Goal: Complete application form

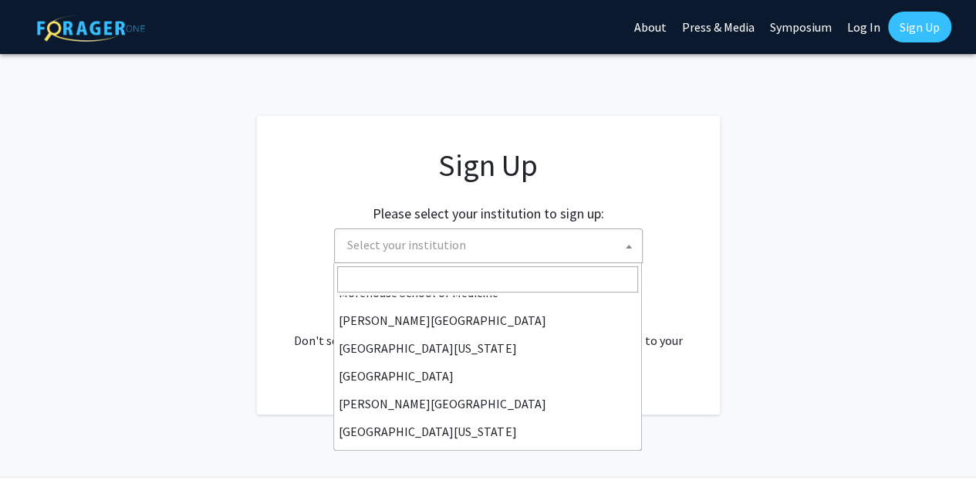
scroll to position [424, 0]
select select "4"
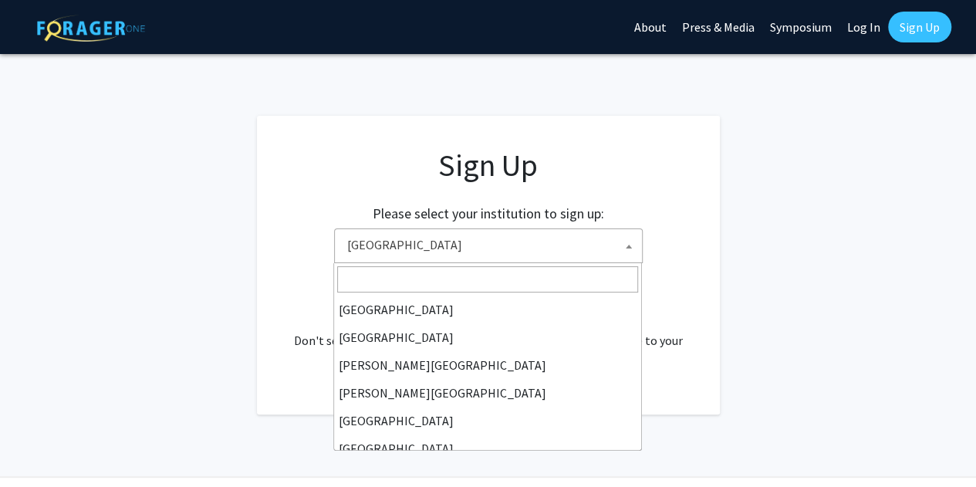
scroll to position [445, 0]
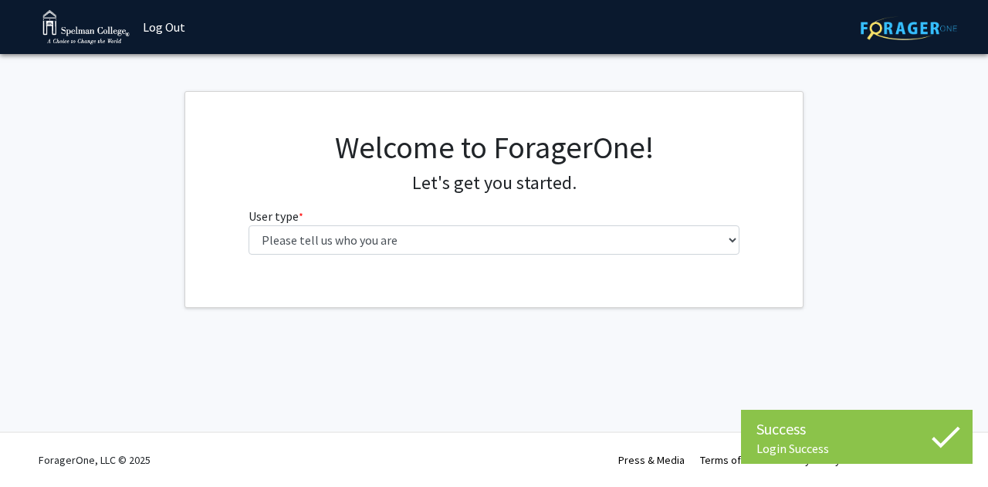
click at [759, 234] on div "Welcome to ForagerOne! Let's get you started. User type * required Please tell …" at bounding box center [493, 198] width 617 height 138
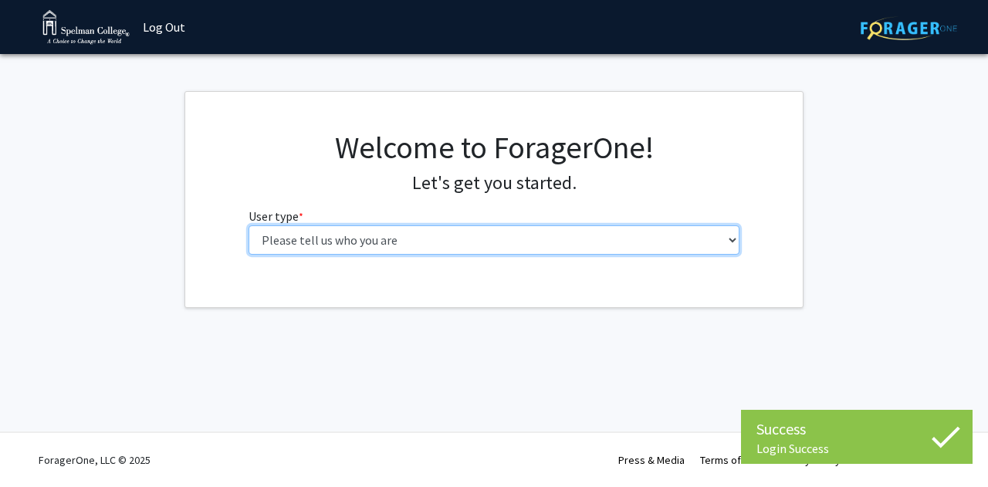
click at [727, 249] on select "Please tell us who you are Undergraduate Student Master's Student Doctoral Cand…" at bounding box center [495, 239] width 492 height 29
select select "1: undergrad"
click at [249, 225] on select "Please tell us who you are Undergraduate Student Master's Student Doctoral Cand…" at bounding box center [495, 239] width 492 height 29
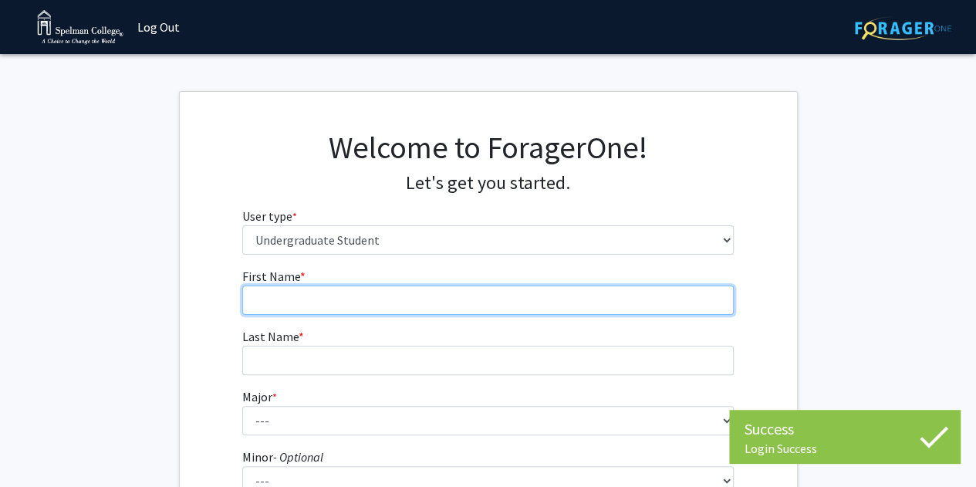
click at [428, 299] on input "First Name * required" at bounding box center [488, 300] width 492 height 29
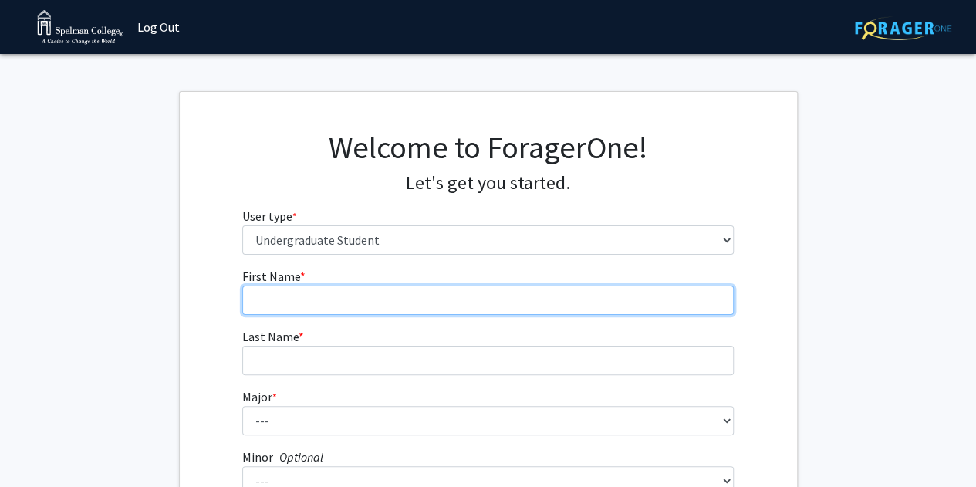
type input "Janii"
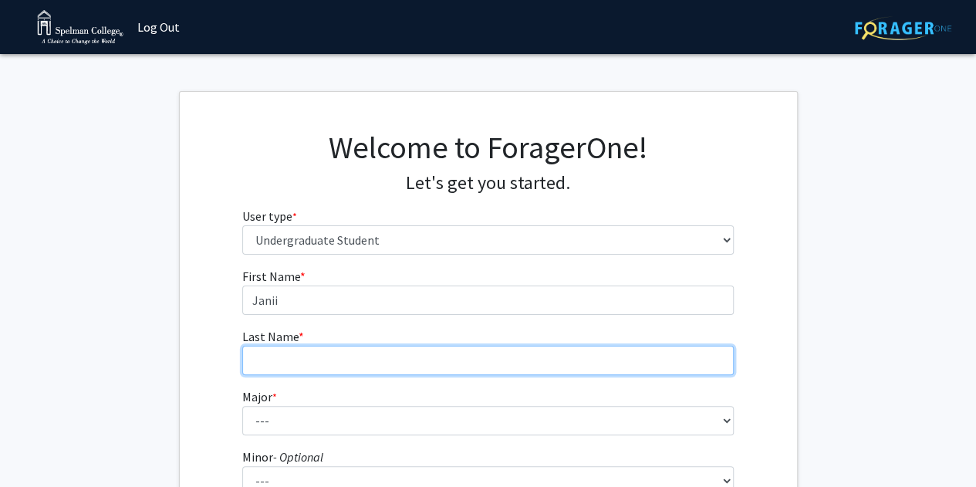
type input "[PERSON_NAME]"
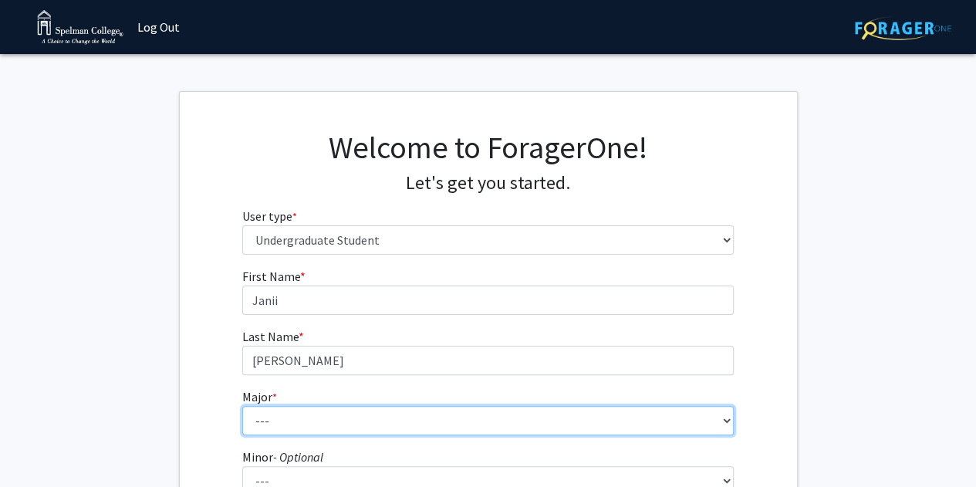
click at [353, 418] on select "--- Art Art History Biochemistry Biology Chemistry Comparative Women’s Studies …" at bounding box center [488, 420] width 492 height 29
select select "11: 257"
click at [242, 406] on select "--- Art Art History Biochemistry Biology Chemistry Comparative Women’s Studies …" at bounding box center [488, 420] width 492 height 29
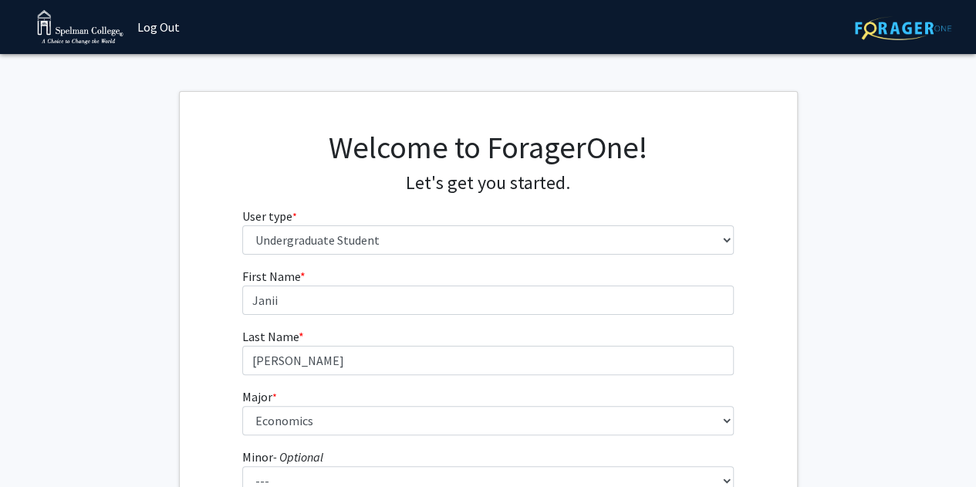
click at [185, 290] on div "First Name * required [PERSON_NAME] Last Name * required [PERSON_NAME] * requir…" at bounding box center [488, 463] width 617 height 392
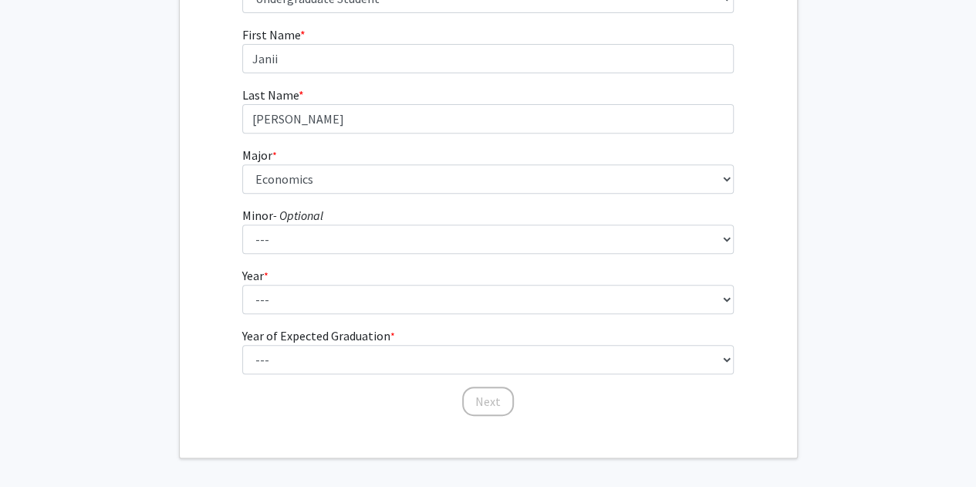
scroll to position [249, 0]
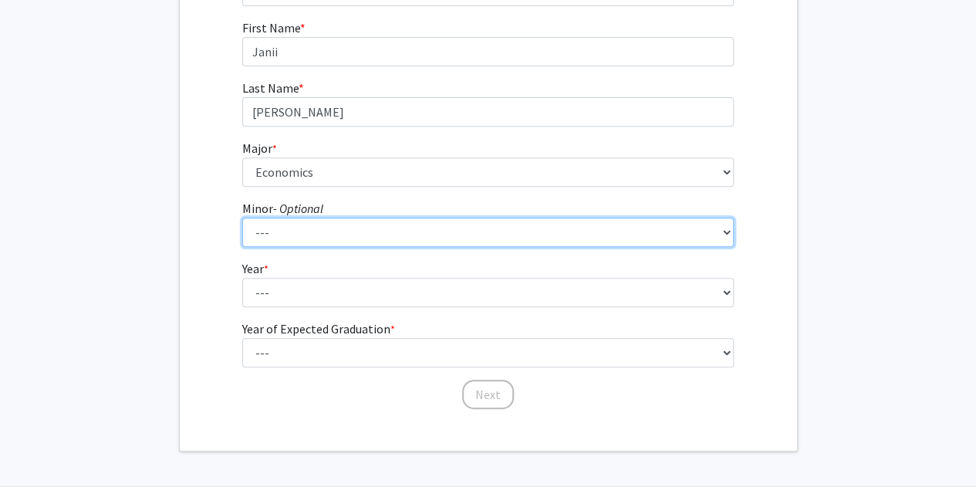
click at [513, 238] on select "--- African Diaspora Studies Anthropology Art History Asian Studies Biochemistr…" at bounding box center [488, 232] width 492 height 29
select select "28: 152"
click at [242, 218] on select "--- African Diaspora Studies Anthropology Art History Asian Studies Biochemistr…" at bounding box center [488, 232] width 492 height 29
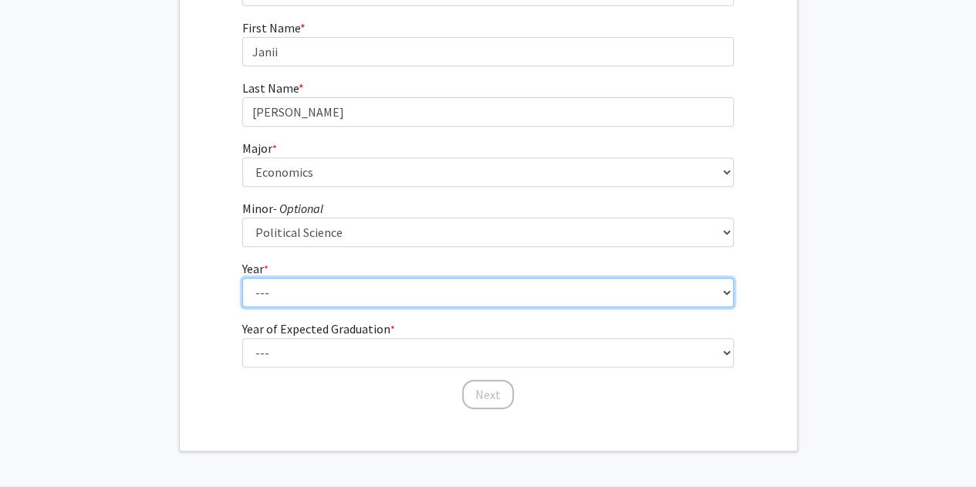
click at [485, 287] on select "--- First-year Sophomore Junior Senior Postbaccalaureate Certificate" at bounding box center [488, 292] width 492 height 29
select select "1: first-year"
click at [242, 278] on select "--- First-year Sophomore Junior Senior Postbaccalaureate Certificate" at bounding box center [488, 292] width 492 height 29
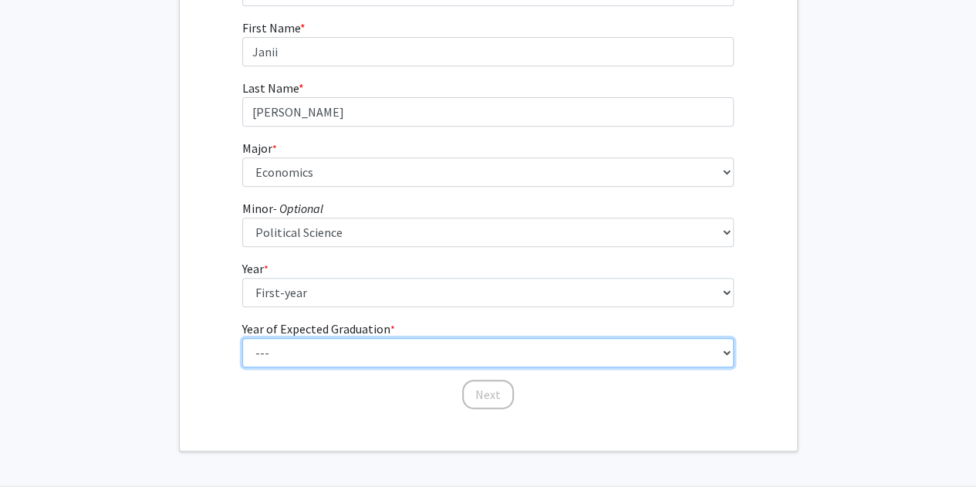
click at [477, 350] on select "--- 2025 2026 2027 2028 2029 2030 2031 2032 2033 2034" at bounding box center [488, 352] width 492 height 29
select select "5: 2029"
click at [242, 338] on select "--- 2025 2026 2027 2028 2029 2030 2031 2032 2033 2034" at bounding box center [488, 352] width 492 height 29
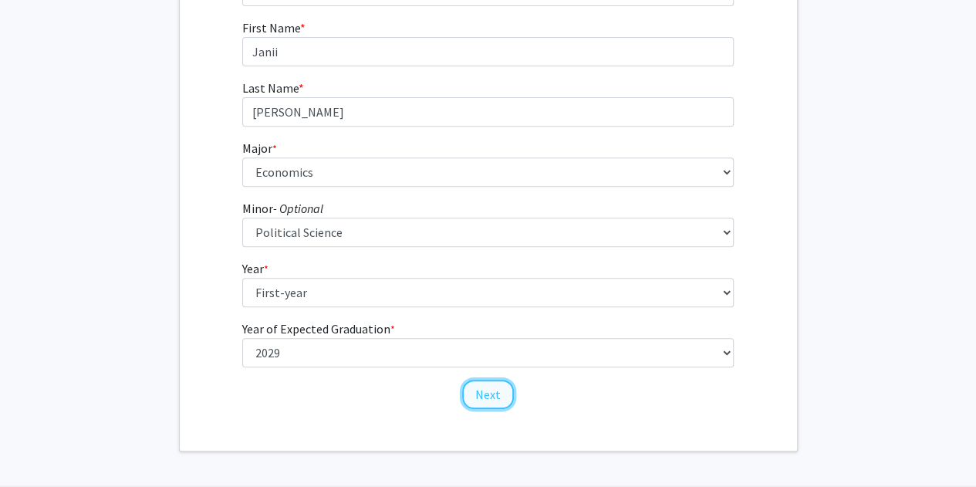
click at [502, 397] on button "Next" at bounding box center [488, 394] width 52 height 29
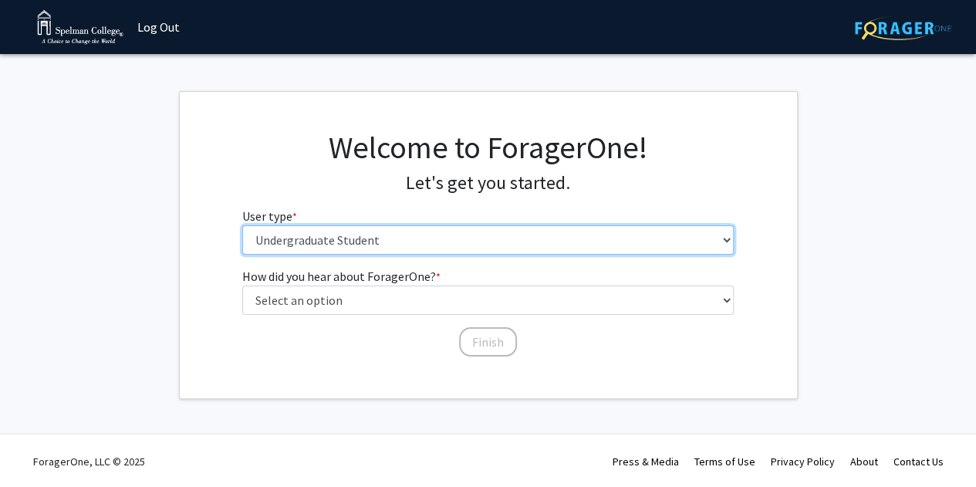
click at [546, 242] on select "Please tell us who you are Undergraduate Student Master's Student Doctoral Cand…" at bounding box center [488, 239] width 492 height 29
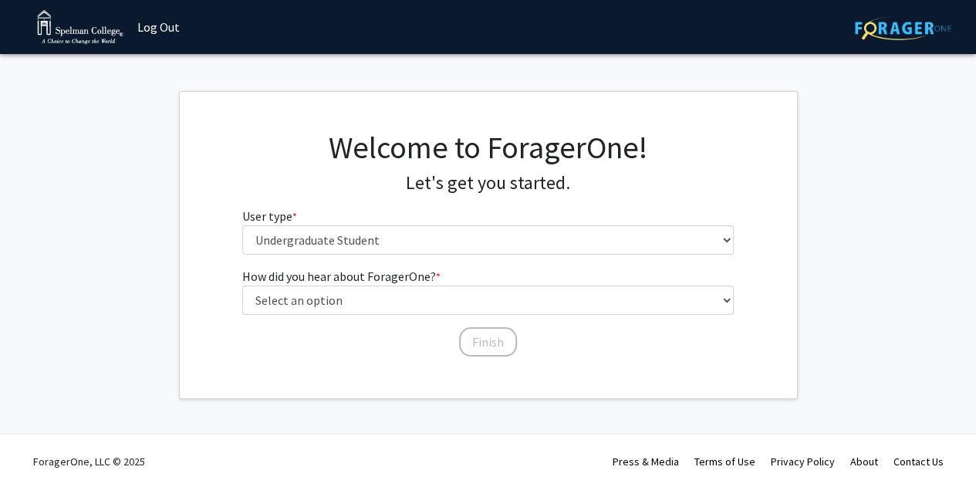
click at [705, 150] on h1 "Welcome to ForagerOne!" at bounding box center [488, 147] width 492 height 37
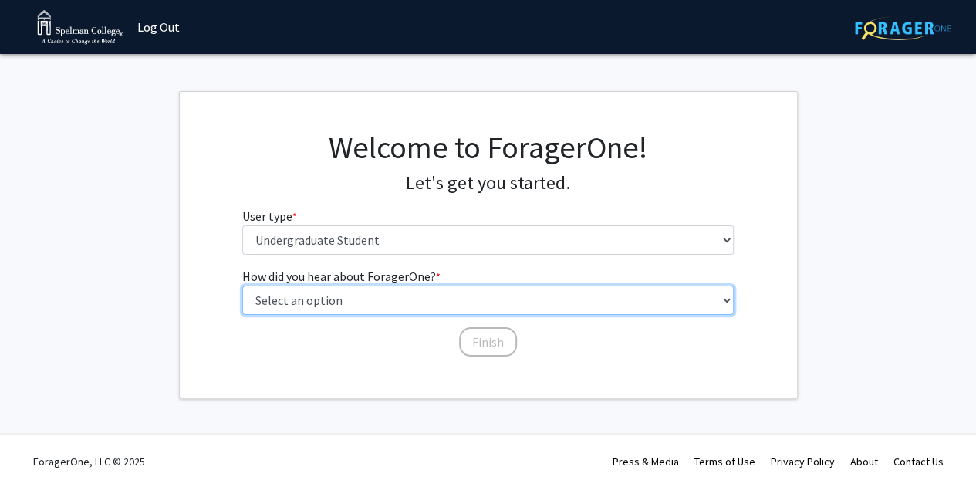
click at [516, 298] on select "Select an option Peer/student recommendation Faculty/staff recommendation Unive…" at bounding box center [488, 300] width 492 height 29
select select "2: faculty_recommendation"
click at [242, 286] on select "Select an option Peer/student recommendation Faculty/staff recommendation Unive…" at bounding box center [488, 300] width 492 height 29
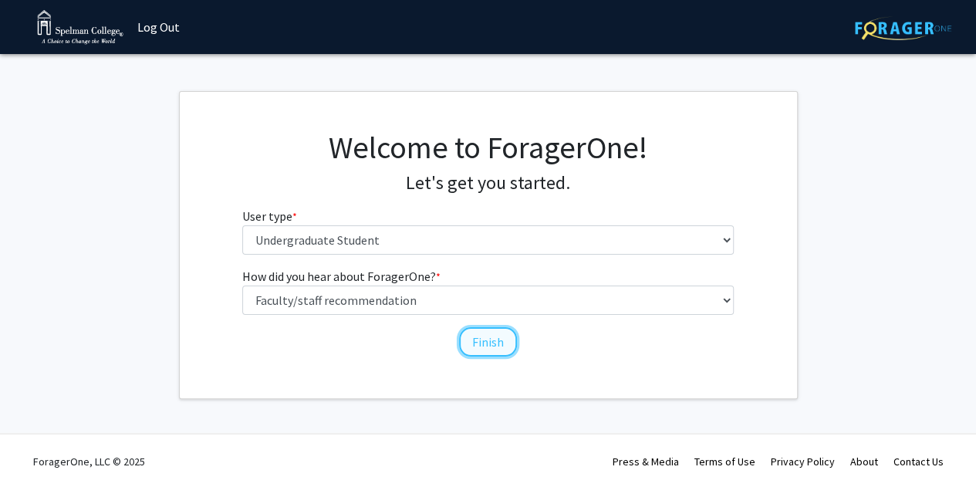
click at [485, 350] on button "Finish" at bounding box center [488, 341] width 58 height 29
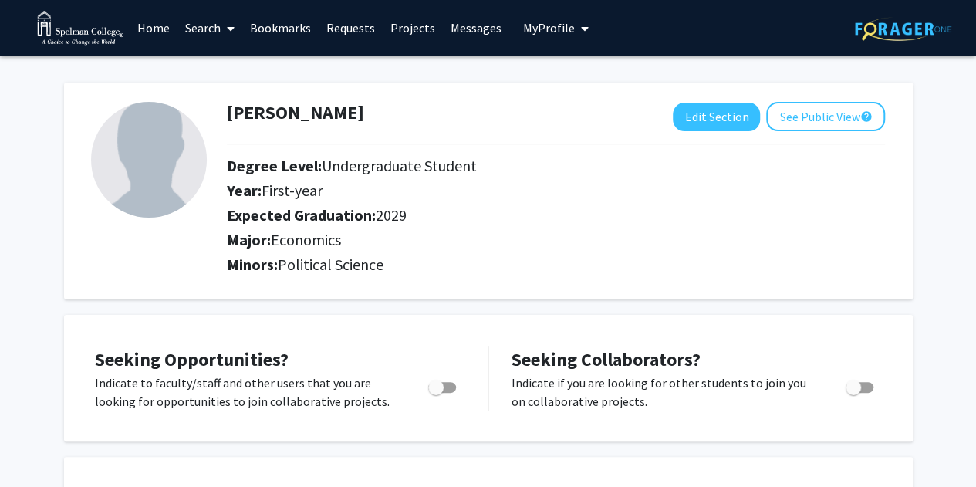
click at [170, 178] on img at bounding box center [149, 160] width 116 height 116
click at [722, 126] on button "Edit Section" at bounding box center [716, 117] width 87 height 29
select select "first-year"
select select "2029"
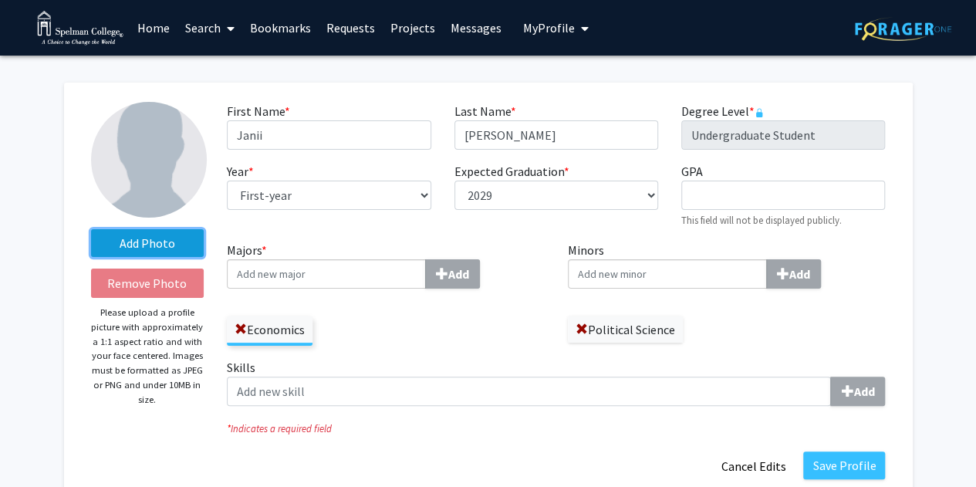
click at [168, 239] on label "Add Photo" at bounding box center [147, 243] width 113 height 28
click at [0, 0] on input "Add Photo" at bounding box center [0, 0] width 0 height 0
click at [171, 253] on label "Add Photo" at bounding box center [147, 243] width 113 height 28
click at [0, 0] on input "Add Photo" at bounding box center [0, 0] width 0 height 0
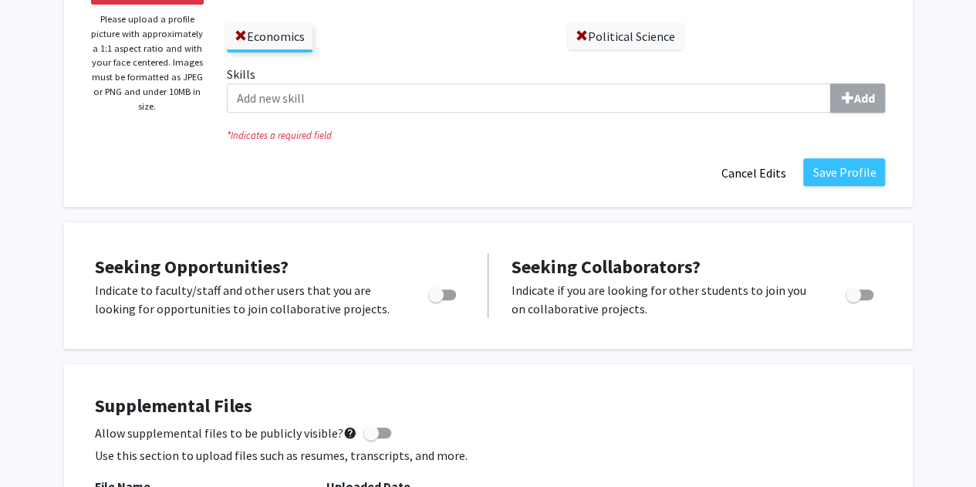
scroll to position [218, 0]
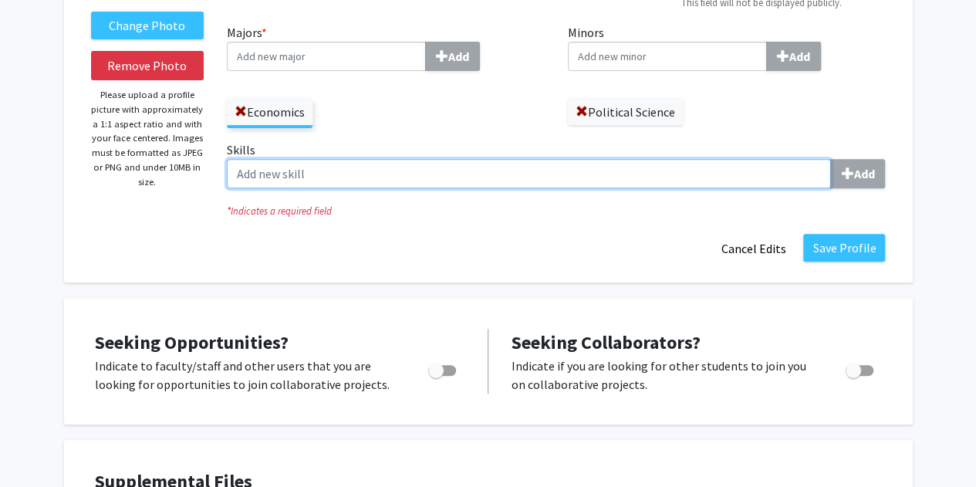
click at [698, 186] on input "Skills Add" at bounding box center [529, 173] width 604 height 29
type input "m"
